Goal: Information Seeking & Learning: Learn about a topic

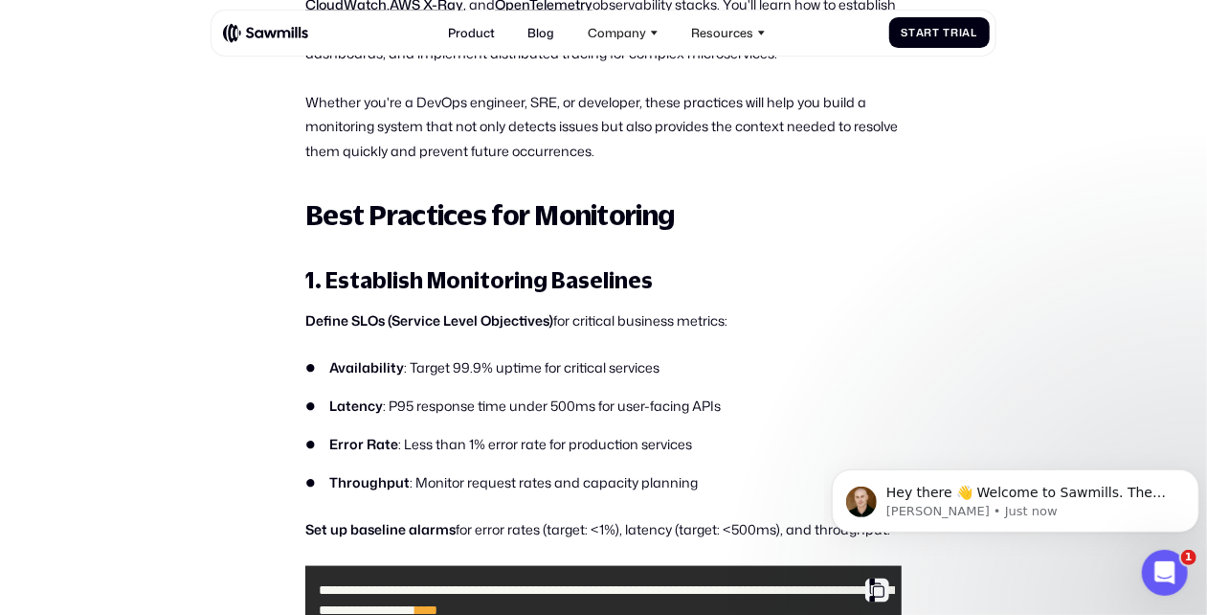
scroll to position [992, 0]
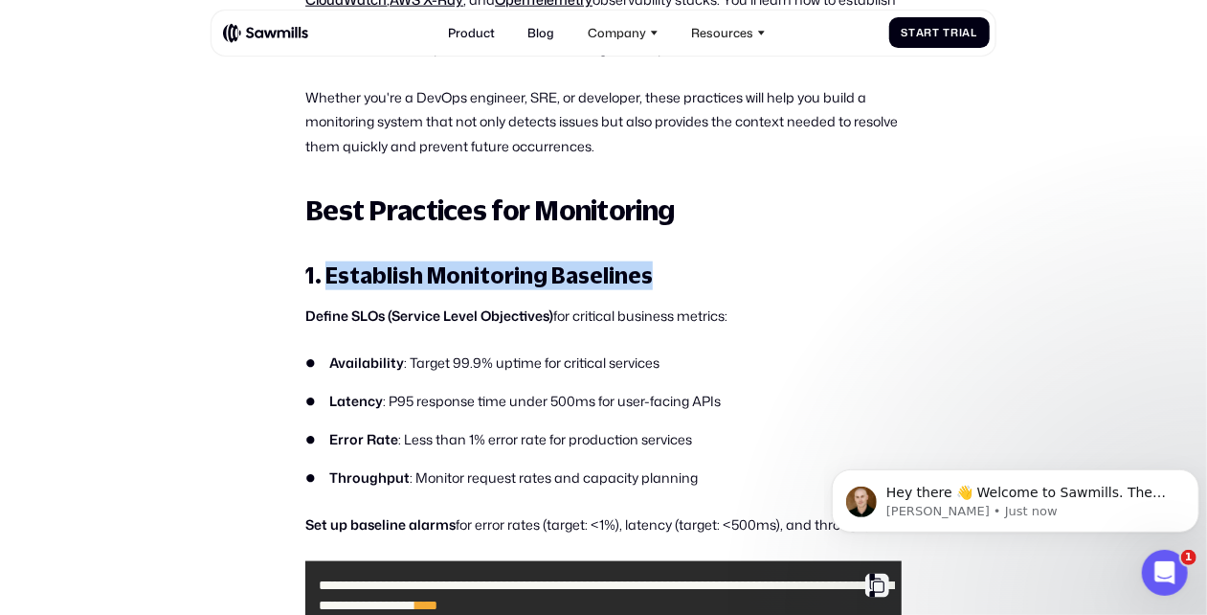
drag, startPoint x: 327, startPoint y: 250, endPoint x: 668, endPoint y: 254, distance: 341.8
click at [668, 261] on h3 "1. Establish Monitoring Baselines" at bounding box center [603, 275] width 597 height 29
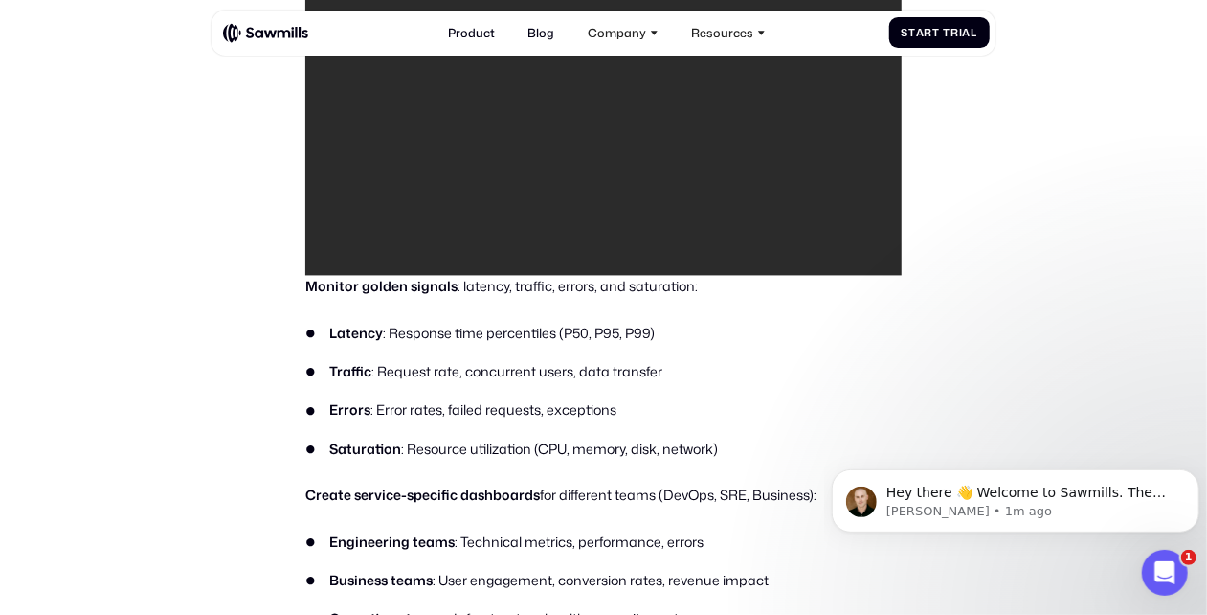
scroll to position [1857, 0]
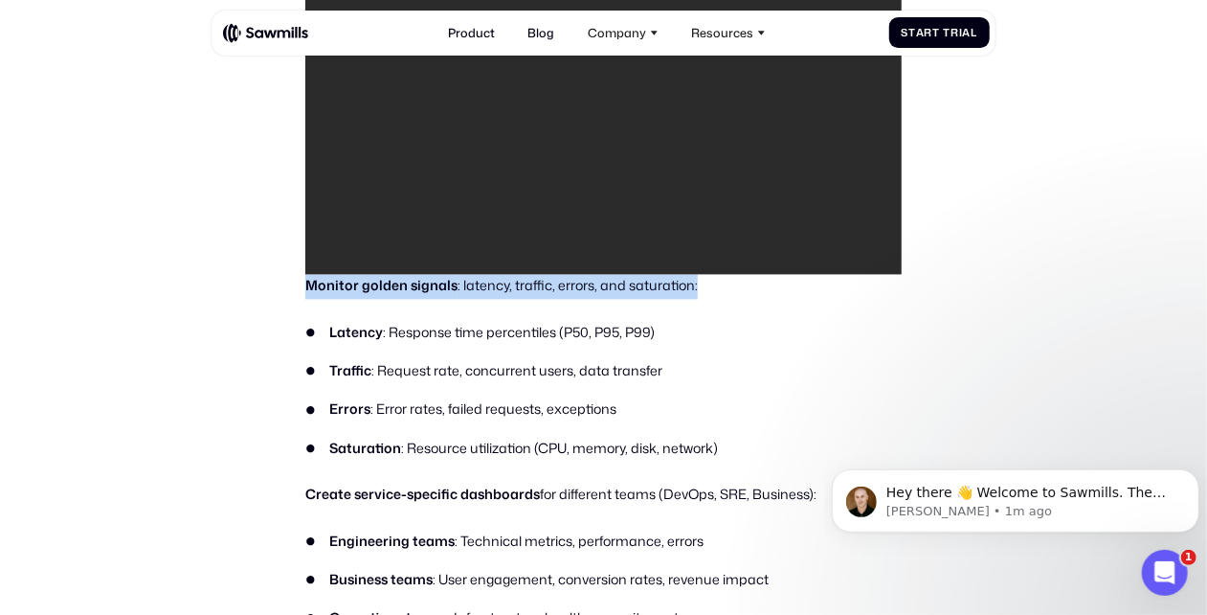
drag, startPoint x: 305, startPoint y: 261, endPoint x: 695, endPoint y: 270, distance: 389.8
click at [695, 274] on p "Monitor golden signals : latency, traffic, errors, and saturation:" at bounding box center [603, 286] width 597 height 25
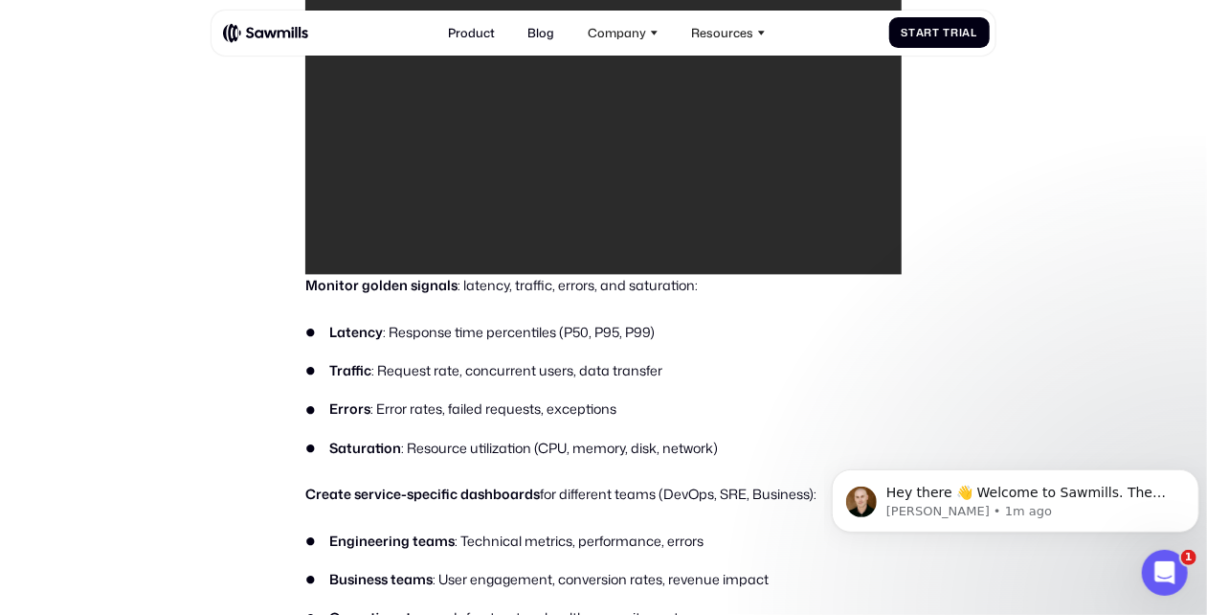
click at [722, 323] on li "Latency : Response time percentiles (P50, P95, P99)" at bounding box center [603, 333] width 597 height 20
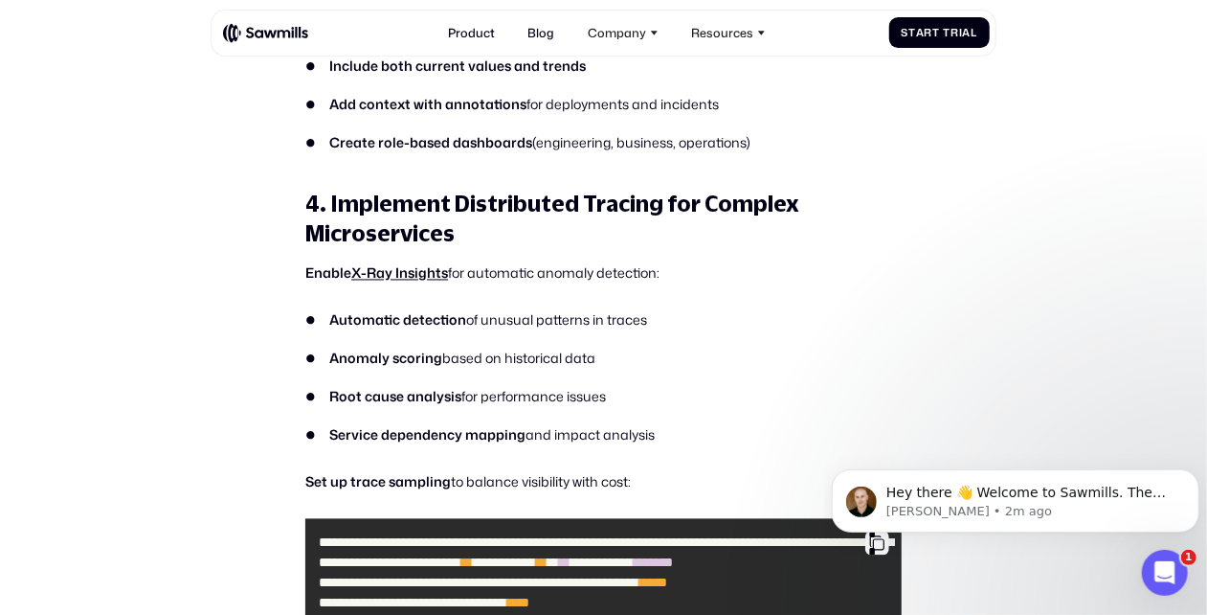
scroll to position [5396, 0]
